Goal: Task Accomplishment & Management: Use online tool/utility

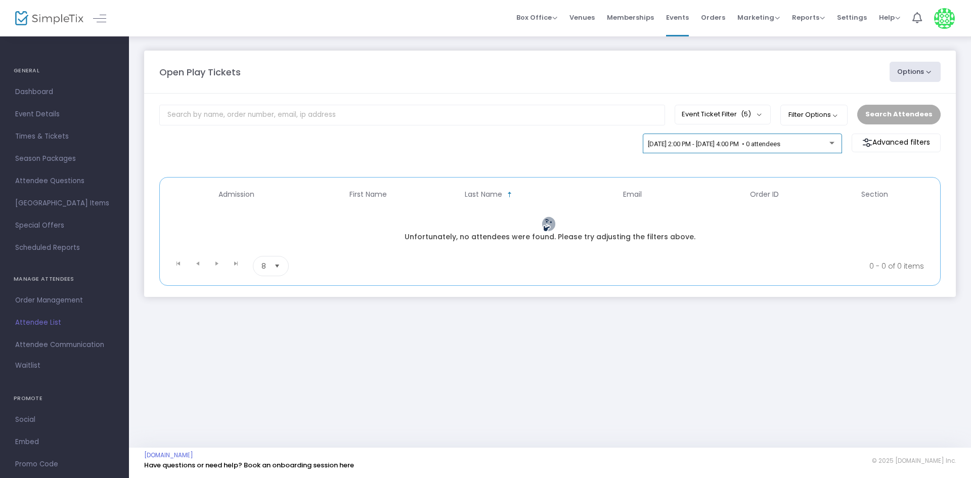
click at [690, 152] on div "[DATE] 2:00 PM - [DATE] 4:00 PM • 0 attendees" at bounding box center [742, 146] width 189 height 14
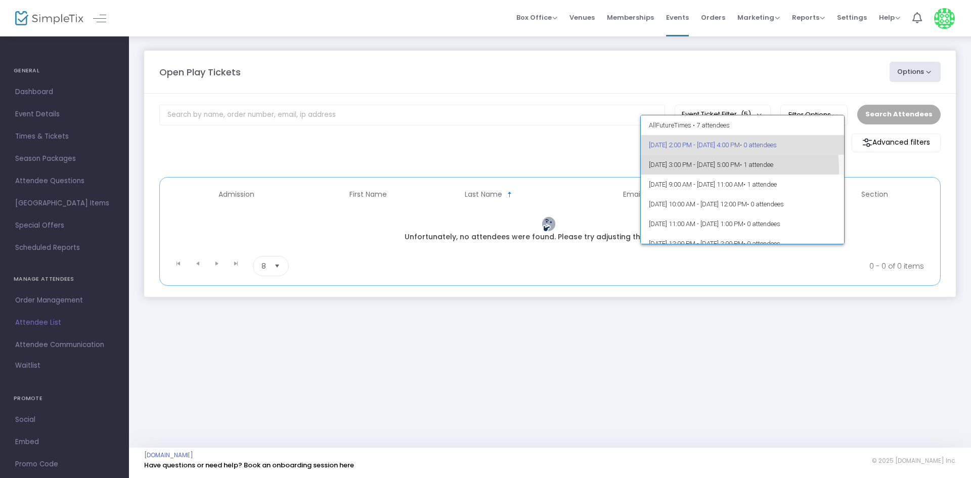
click at [697, 170] on span "10/15/2025 @ 3:00 PM - 10/15/2025 @ 5:00 PM • 1 attendee" at bounding box center [743, 165] width 188 height 20
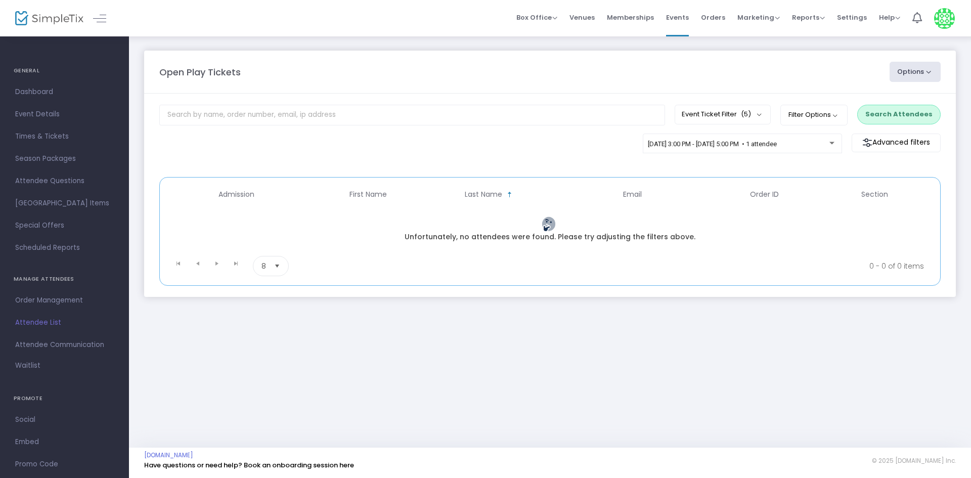
click at [885, 116] on button "Search Attendees" at bounding box center [898, 114] width 83 height 19
click at [659, 141] on span "[DATE] 2:00 PM - [DATE] 4:00 PM • 0 attendees" at bounding box center [714, 144] width 132 height 8
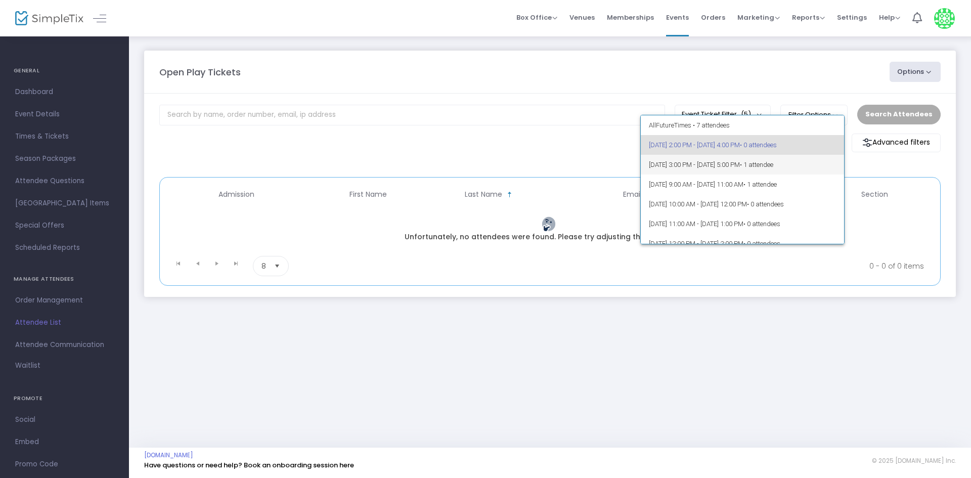
click at [667, 162] on span "[DATE] 3:00 PM - [DATE] 5:00 PM • 1 attendee" at bounding box center [743, 165] width 188 height 20
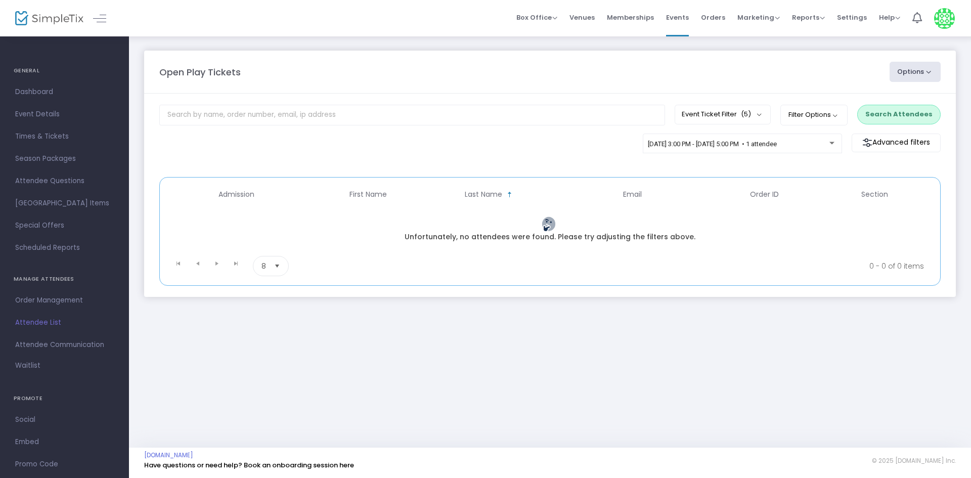
click at [926, 114] on button "Search Attendees" at bounding box center [898, 114] width 83 height 19
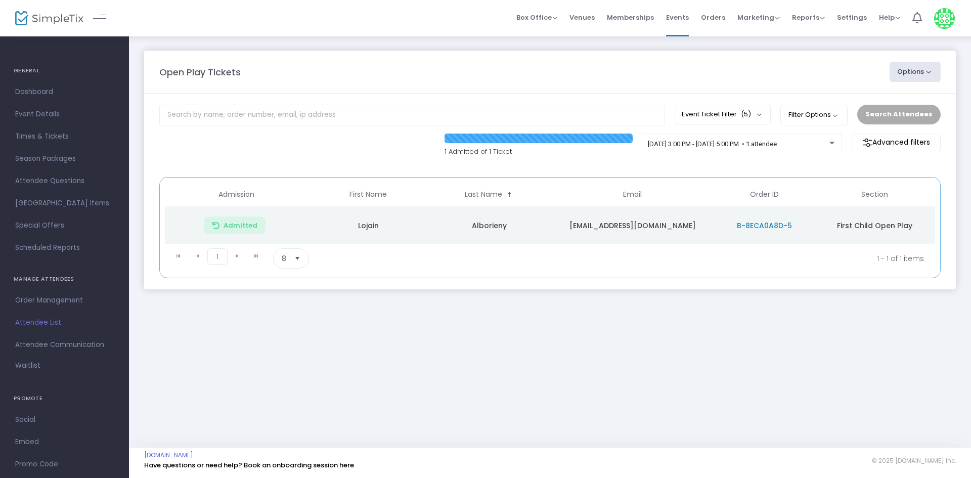
click at [892, 111] on div "Search Attendees" at bounding box center [898, 114] width 93 height 19
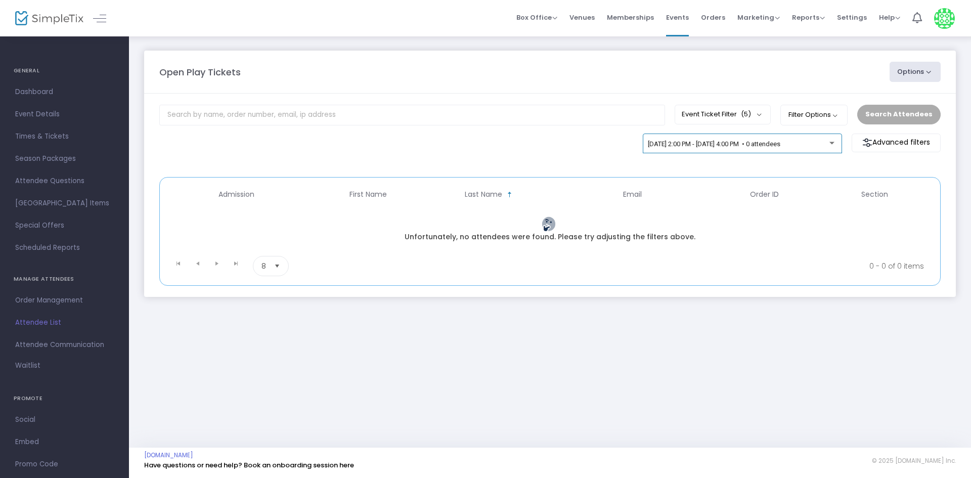
click at [768, 137] on div "[DATE] 2:00 PM - [DATE] 4:00 PM • 0 attendees" at bounding box center [742, 143] width 199 height 20
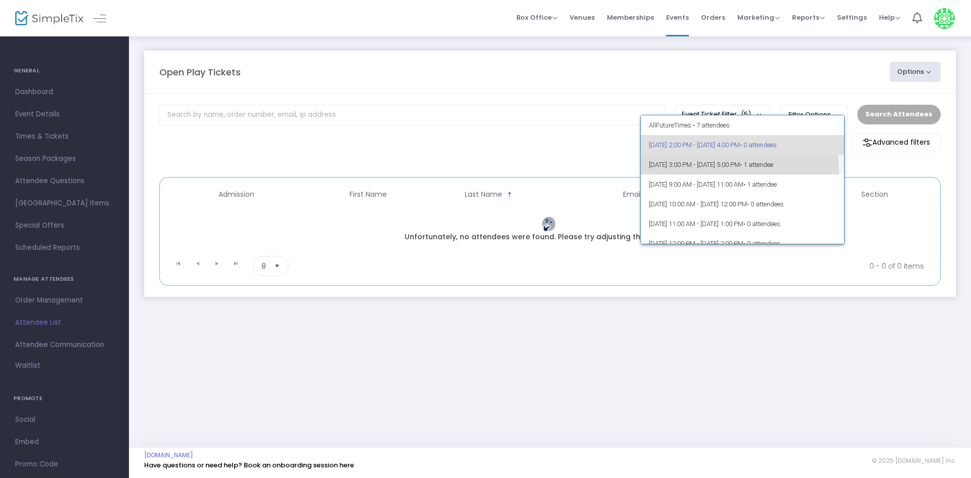
click at [701, 170] on span "10/15/2025 @ 3:00 PM - 10/15/2025 @ 5:00 PM • 1 attendee" at bounding box center [743, 165] width 188 height 20
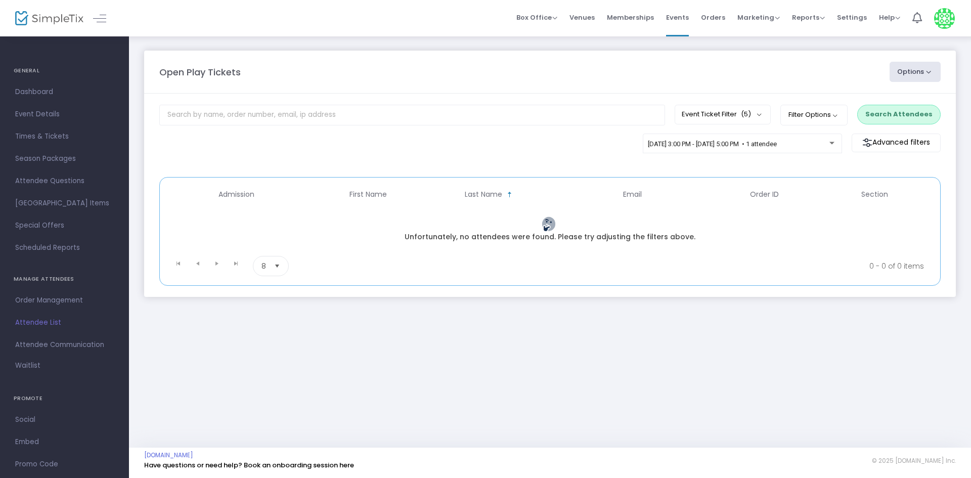
click at [872, 108] on button "Search Attendees" at bounding box center [898, 114] width 83 height 19
click at [709, 146] on span "[DATE] 2:00 PM - [DATE] 4:00 PM • 0 attendees" at bounding box center [714, 144] width 132 height 8
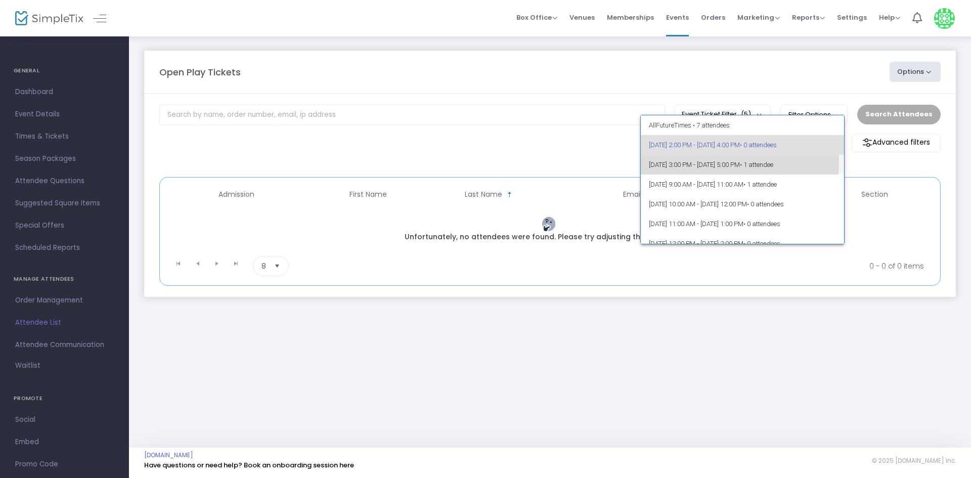
click at [708, 161] on span "[DATE] 3:00 PM - [DATE] 5:00 PM • 1 attendee" at bounding box center [743, 165] width 188 height 20
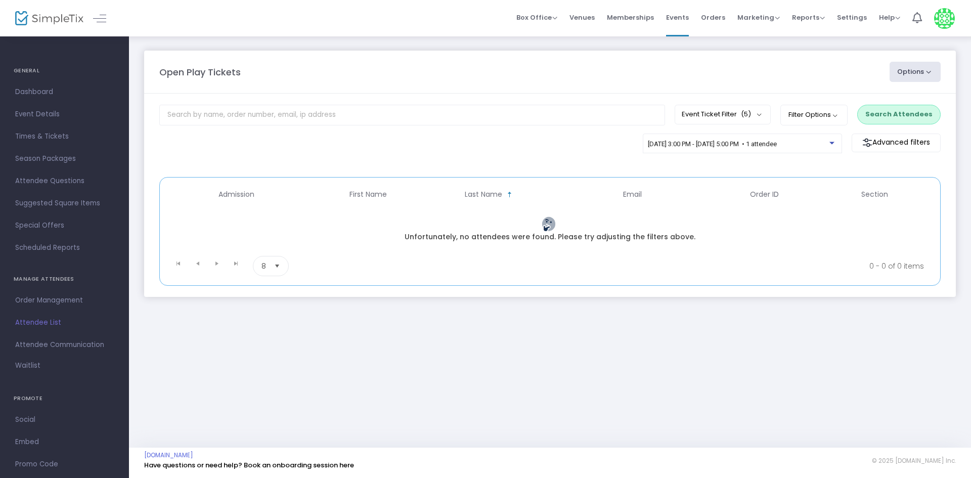
click at [907, 123] on button "Search Attendees" at bounding box center [898, 114] width 83 height 19
click at [765, 141] on span "[DATE] 2:00 PM - [DATE] 4:00 PM • 0 attendees" at bounding box center [714, 144] width 132 height 8
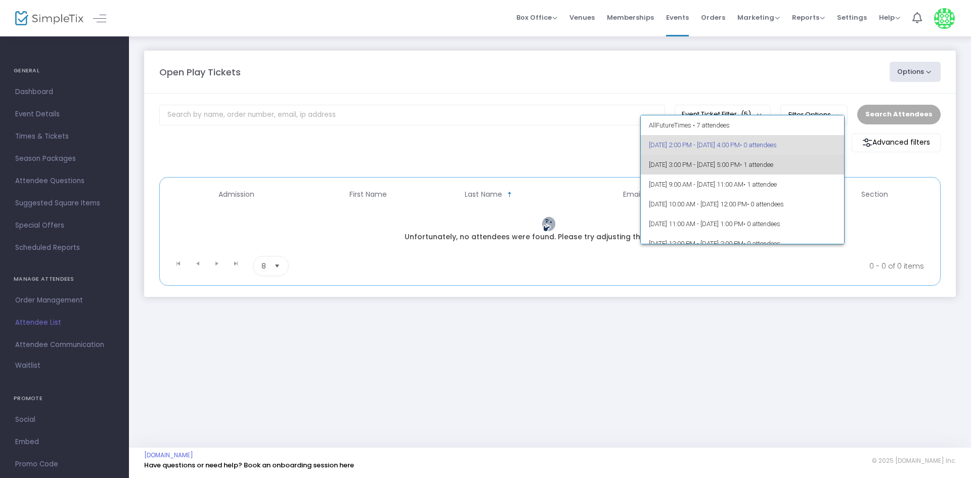
click at [763, 166] on span "[DATE] 3:00 PM - [DATE] 5:00 PM • 1 attendee" at bounding box center [743, 165] width 188 height 20
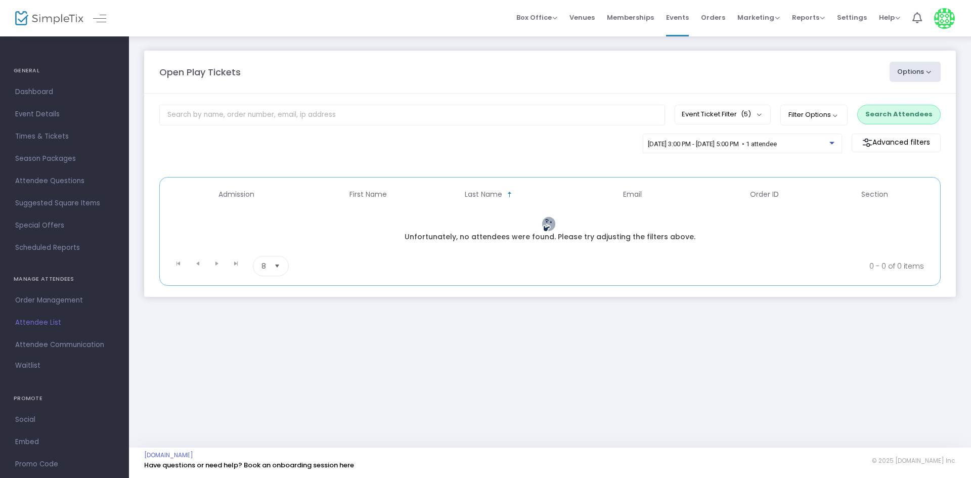
click at [868, 106] on button "Search Attendees" at bounding box center [898, 114] width 83 height 19
